Goal: Task Accomplishment & Management: Manage account settings

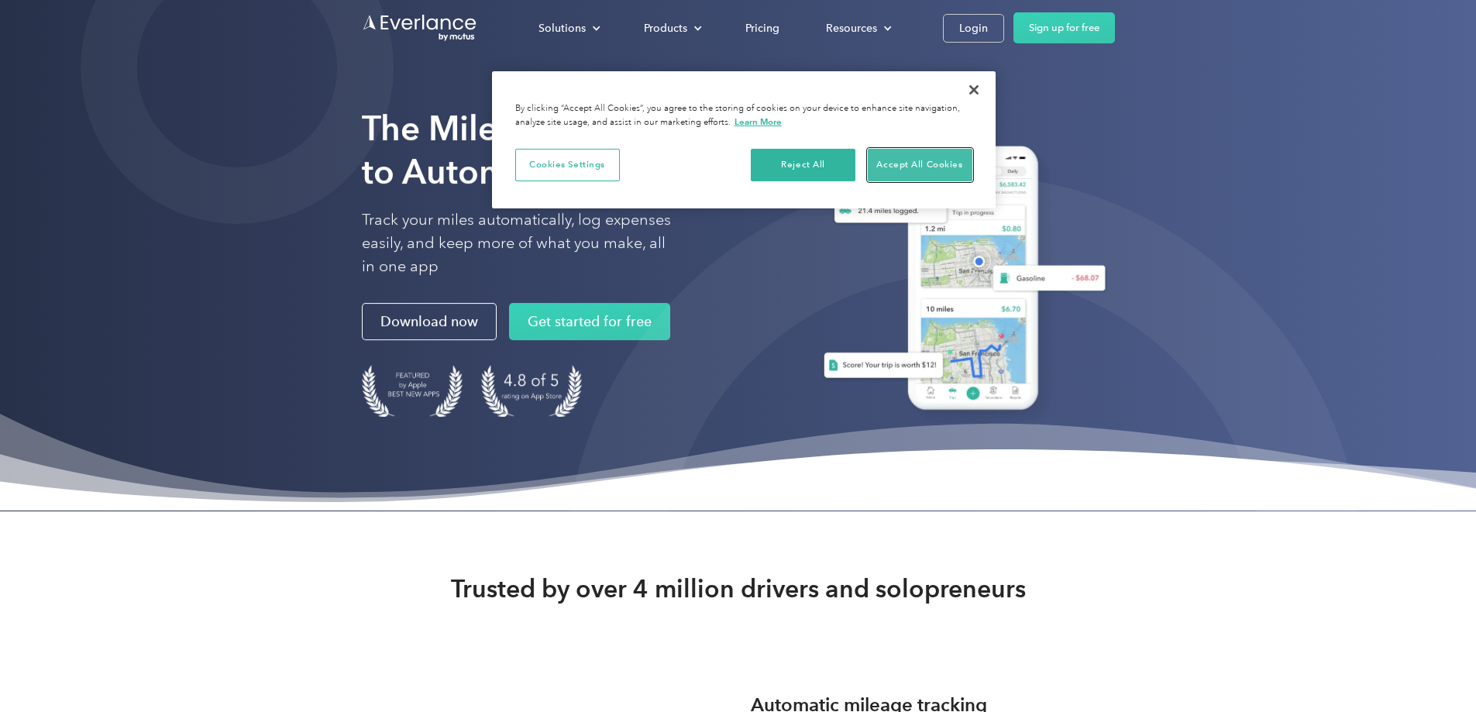
click at [917, 168] on button "Accept All Cookies" at bounding box center [920, 165] width 105 height 33
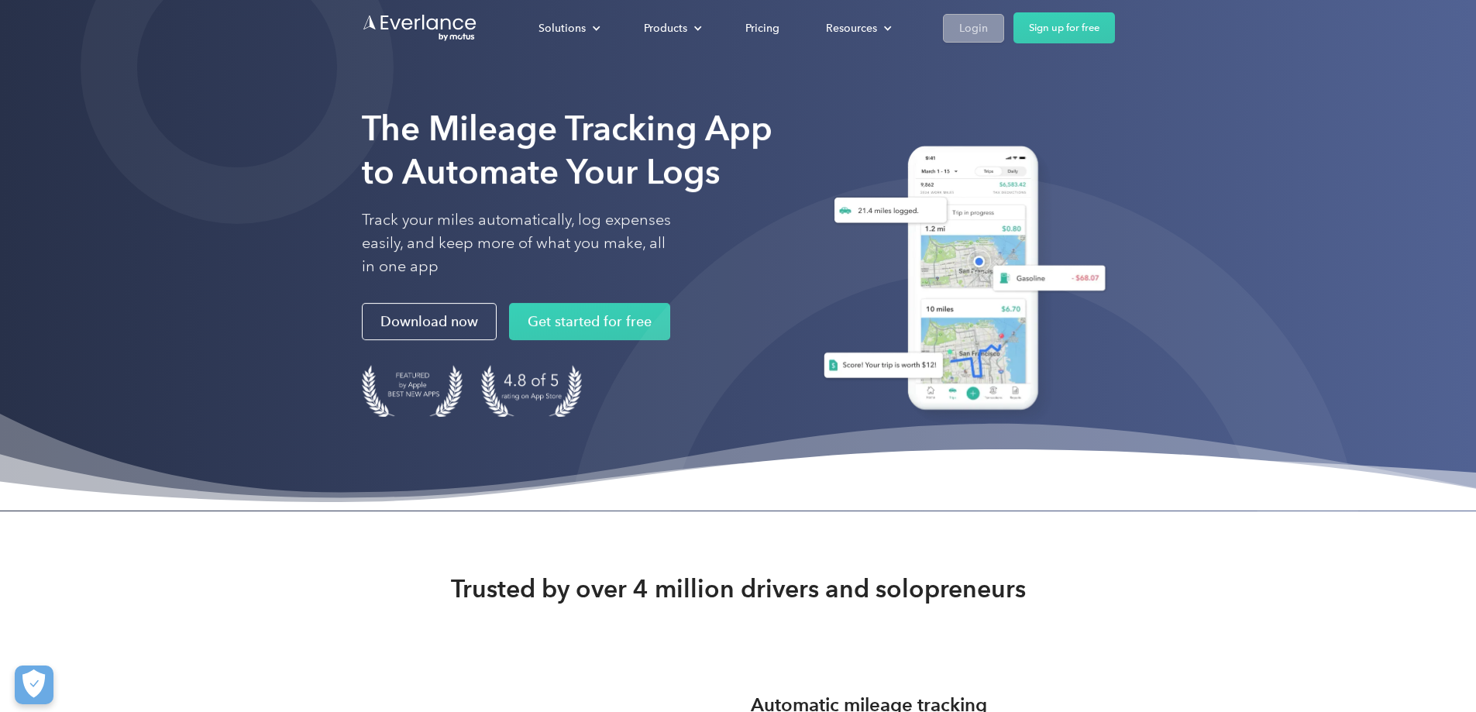
click at [988, 26] on div "Login" at bounding box center [973, 28] width 29 height 19
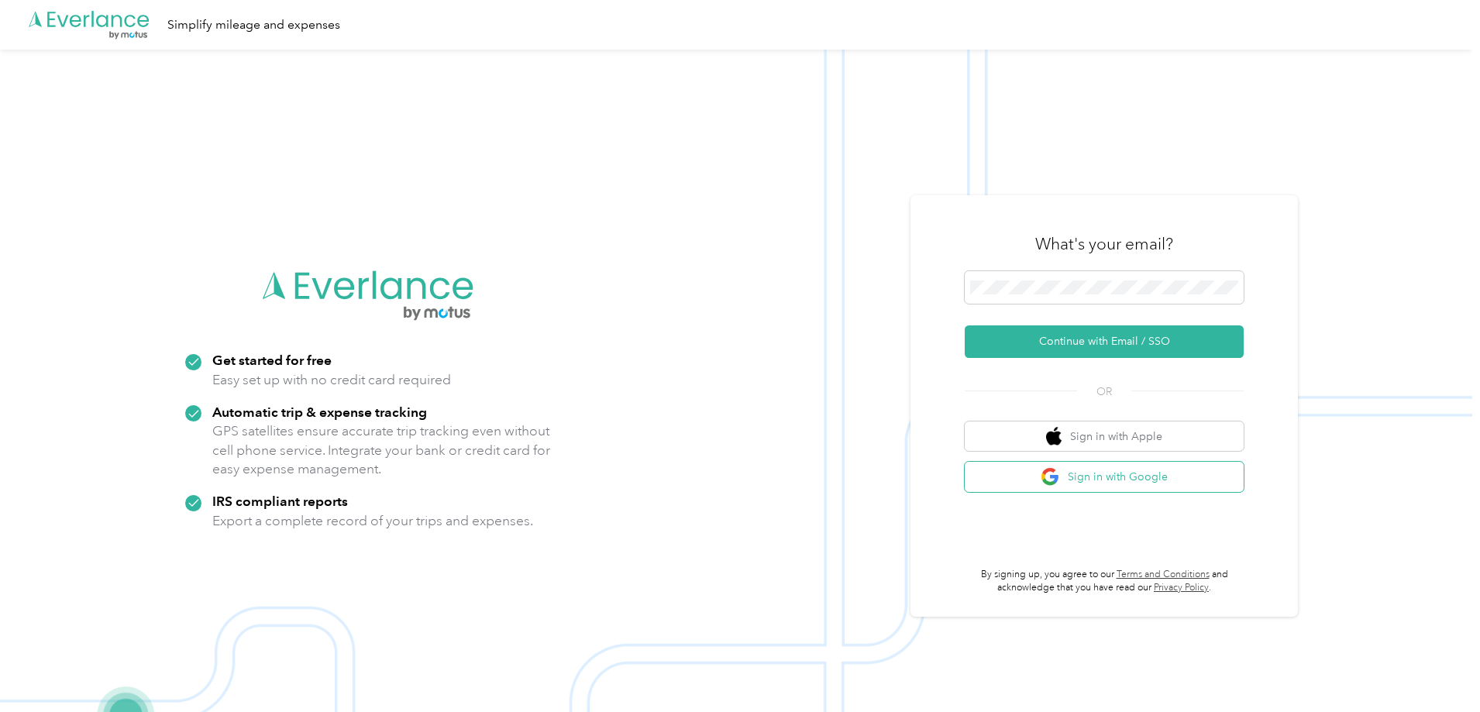
click at [1044, 479] on button "Sign in with Google" at bounding box center [1104, 477] width 279 height 30
click at [1090, 476] on button "Sign in with Google" at bounding box center [1104, 477] width 279 height 30
click at [1098, 342] on button "Continue with Email / SSO" at bounding box center [1104, 341] width 279 height 33
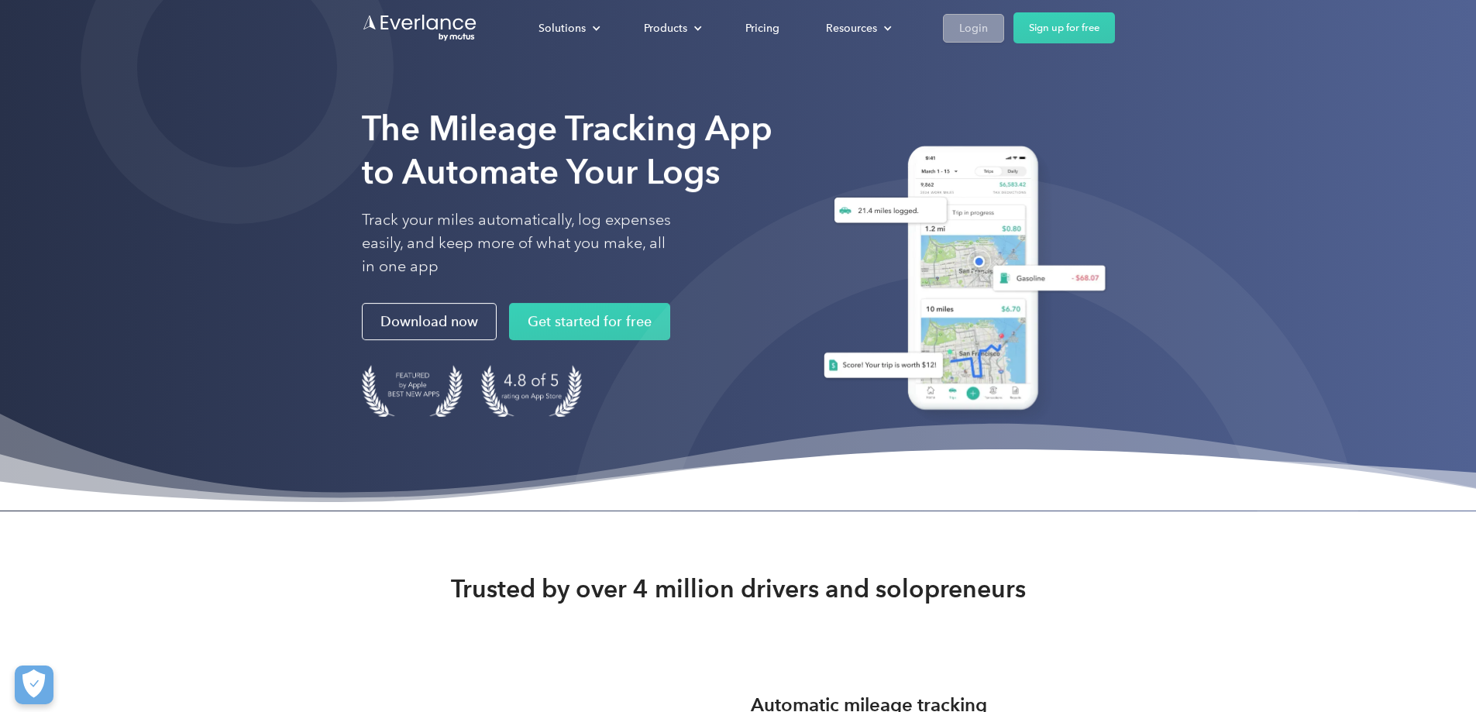
click at [988, 23] on div "Login" at bounding box center [973, 28] width 29 height 19
